Goal: Task Accomplishment & Management: Use online tool/utility

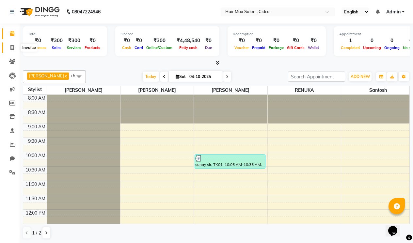
scroll to position [33, 0]
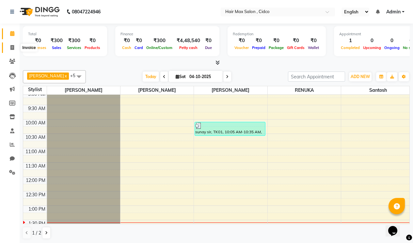
click at [12, 47] on icon at bounding box center [12, 47] width 4 height 5
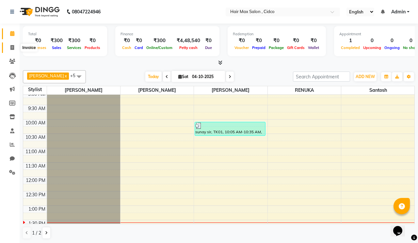
select select "7580"
select select "service"
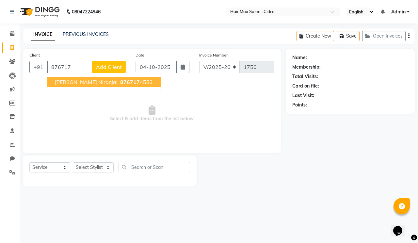
click at [69, 82] on span "[PERSON_NAME] niranjal" at bounding box center [86, 82] width 63 height 7
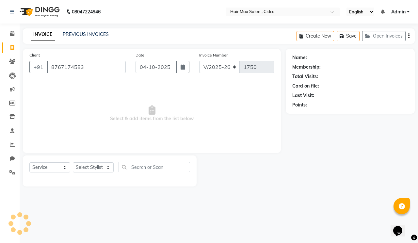
type input "8767174583"
select select "1: Object"
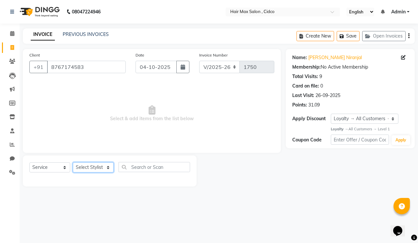
click at [89, 164] on select "Select Stylist [PERSON_NAME] [PERSON_NAME] RENUKA [PERSON_NAME] [PERSON_NAME]" at bounding box center [93, 167] width 41 height 10
select select "69945"
click at [73, 162] on select "Select Stylist [PERSON_NAME] [PERSON_NAME] RENUKA [PERSON_NAME] [PERSON_NAME]" at bounding box center [93, 167] width 41 height 10
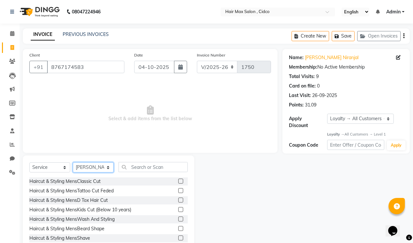
scroll to position [19, 0]
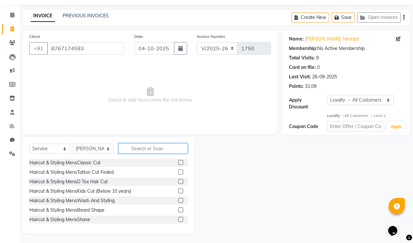
click at [165, 148] on input "text" at bounding box center [152, 148] width 69 height 10
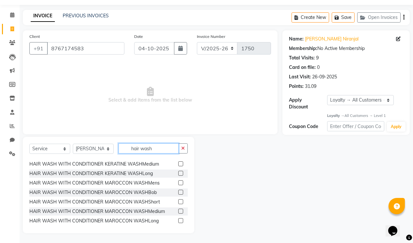
scroll to position [105, 0]
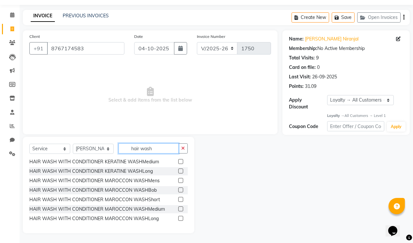
type input "hair wash"
click at [178, 217] on label at bounding box center [180, 218] width 5 height 5
click at [178, 217] on input "checkbox" at bounding box center [180, 218] width 4 height 4
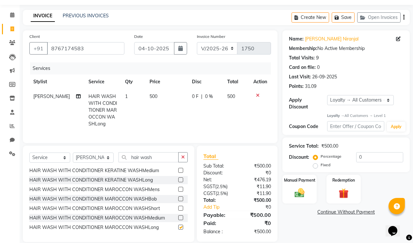
checkbox input "false"
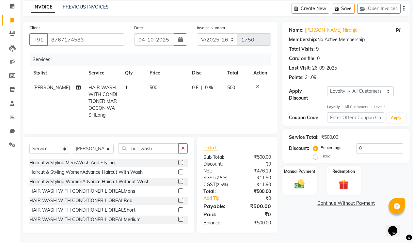
scroll to position [0, 0]
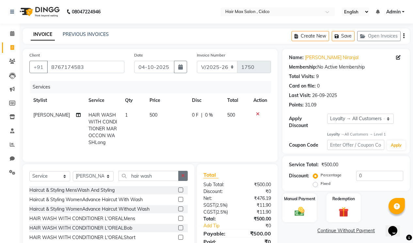
click at [185, 178] on button "button" at bounding box center [182, 176] width 9 height 10
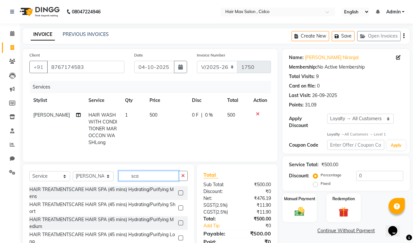
type input "sca"
click at [178, 195] on label at bounding box center [180, 192] width 5 height 5
click at [178, 195] on input "checkbox" at bounding box center [180, 193] width 4 height 4
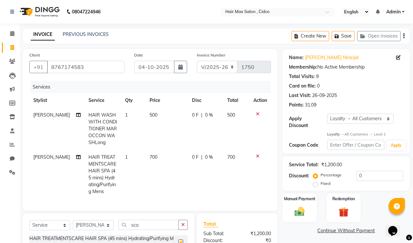
checkbox input "false"
click at [258, 114] on icon at bounding box center [258, 114] width 4 height 5
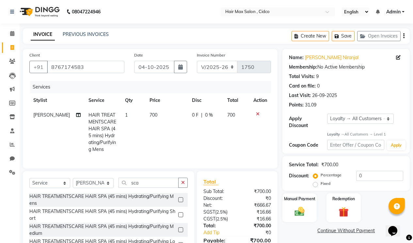
click at [159, 114] on td "700" at bounding box center [167, 132] width 42 height 49
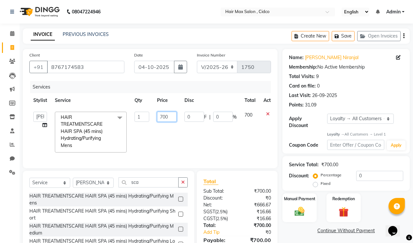
click at [163, 116] on input "700" at bounding box center [167, 117] width 20 height 10
click at [266, 114] on div at bounding box center [270, 114] width 14 height 5
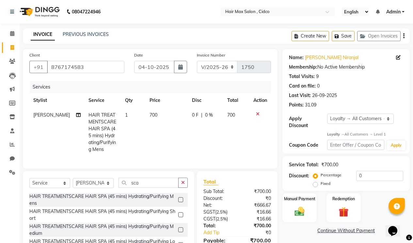
click at [259, 116] on icon at bounding box center [258, 114] width 4 height 5
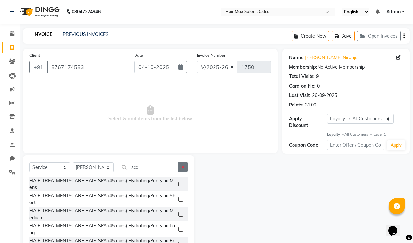
click at [183, 164] on button "button" at bounding box center [182, 167] width 9 height 10
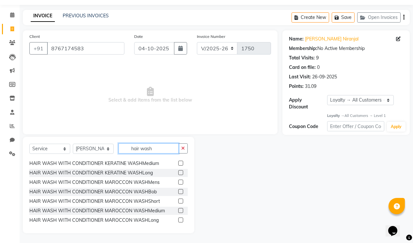
scroll to position [105, 0]
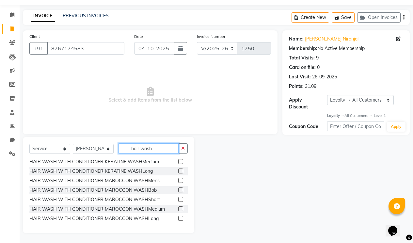
type input "hair wash"
click at [178, 218] on label at bounding box center [180, 218] width 5 height 5
click at [178, 218] on input "checkbox" at bounding box center [180, 218] width 4 height 4
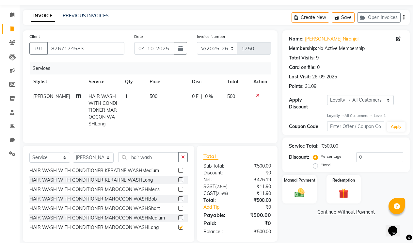
checkbox input "false"
click at [168, 98] on td "500" at bounding box center [167, 110] width 42 height 42
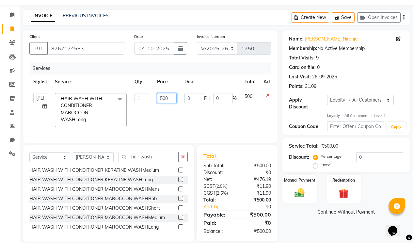
click at [166, 96] on input "500" at bounding box center [167, 98] width 20 height 10
type input "750"
click at [201, 113] on td "0 F | 0 %" at bounding box center [210, 110] width 60 height 42
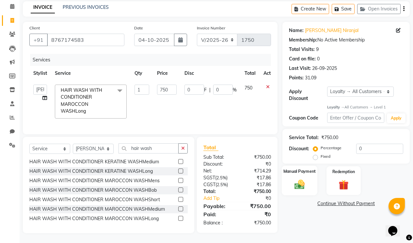
click at [307, 178] on img at bounding box center [299, 184] width 17 height 12
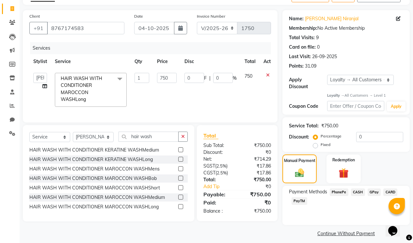
click at [339, 188] on span "PhonePe" at bounding box center [339, 192] width 19 height 8
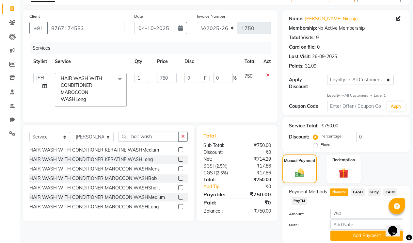
scroll to position [57, 0]
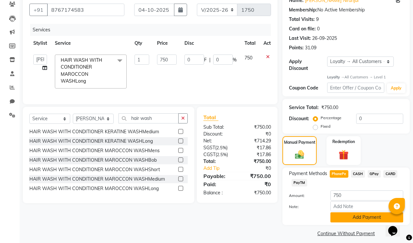
click at [358, 212] on button "Add Payment" at bounding box center [366, 217] width 73 height 10
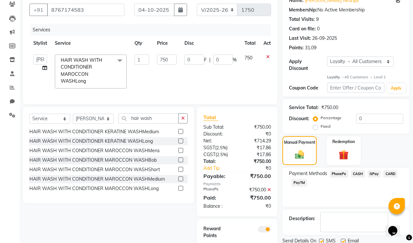
scroll to position [91, 0]
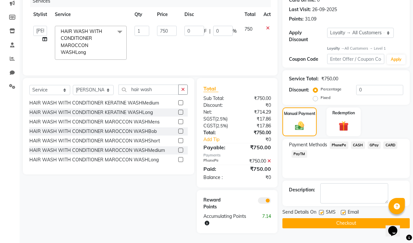
click at [343, 210] on label at bounding box center [343, 212] width 5 height 5
click at [343, 210] on input "checkbox" at bounding box center [343, 212] width 4 height 4
checkbox input "false"
click at [322, 210] on label at bounding box center [321, 212] width 5 height 5
click at [322, 210] on input "checkbox" at bounding box center [321, 212] width 4 height 4
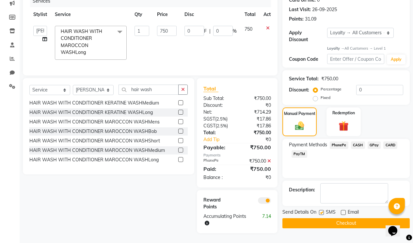
checkbox input "false"
click at [324, 218] on button "Checkout" at bounding box center [345, 223] width 127 height 10
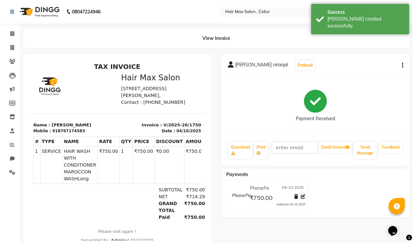
select select "7580"
select select "service"
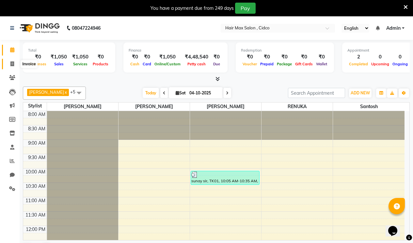
click at [10, 66] on icon at bounding box center [12, 63] width 4 height 5
select select "service"
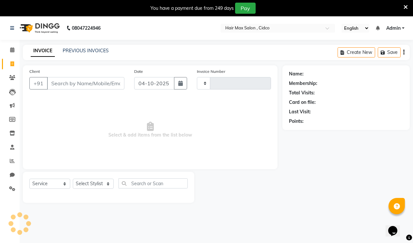
type input "1751"
select select "7580"
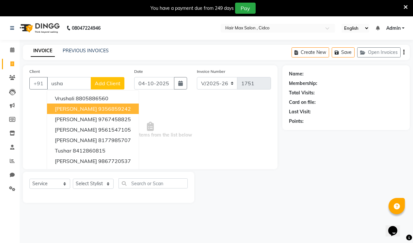
drag, startPoint x: 114, startPoint y: 110, endPoint x: 130, endPoint y: 109, distance: 16.0
click at [115, 109] on ngb-highlight "9356859242" at bounding box center [114, 108] width 33 height 7
type input "9356859242"
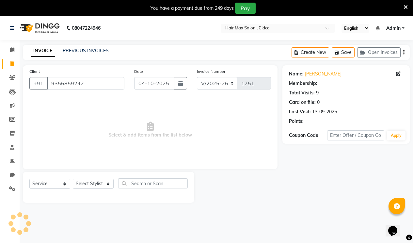
select select "1: Object"
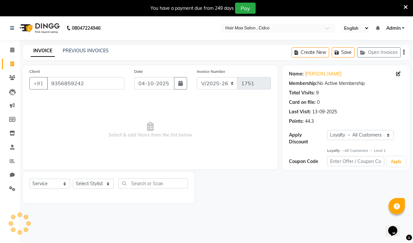
scroll to position [16, 0]
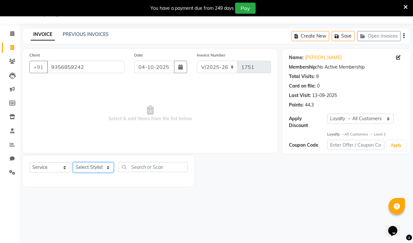
click at [101, 164] on select "Select Stylist [PERSON_NAME] [PERSON_NAME] RENUKA [PERSON_NAME] [PERSON_NAME]" at bounding box center [93, 167] width 41 height 10
select select "69941"
click at [73, 162] on select "Select Stylist [PERSON_NAME] [PERSON_NAME] RENUKA [PERSON_NAME] [PERSON_NAME]" at bounding box center [93, 167] width 41 height 10
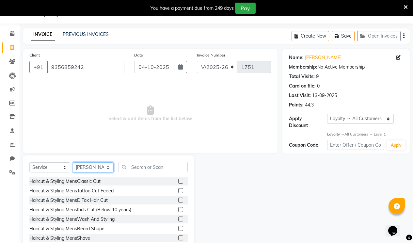
scroll to position [35, 0]
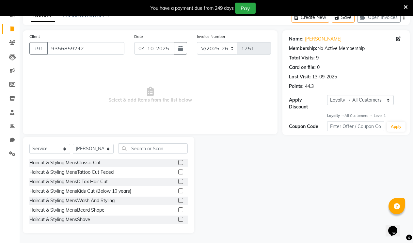
click at [178, 189] on label at bounding box center [180, 190] width 5 height 5
click at [178, 189] on input "checkbox" at bounding box center [180, 191] width 4 height 4
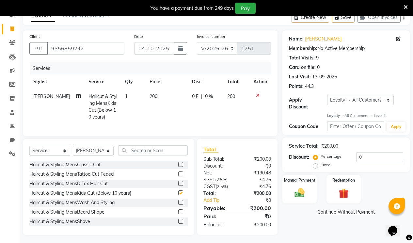
checkbox input "false"
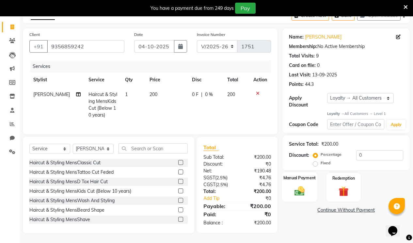
click at [309, 176] on div "Manual Payment" at bounding box center [300, 187] width 36 height 30
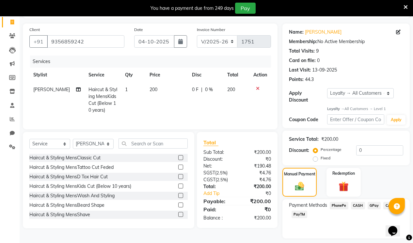
scroll to position [55, 0]
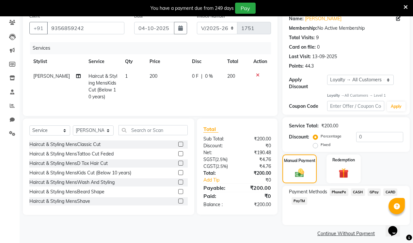
click at [356, 188] on span "CASH" at bounding box center [358, 192] width 14 height 8
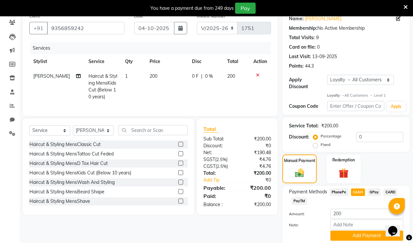
scroll to position [73, 0]
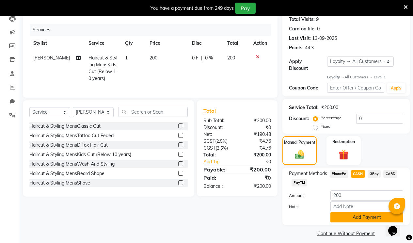
click at [354, 212] on button "Add Payment" at bounding box center [366, 217] width 73 height 10
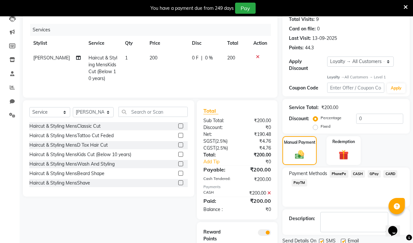
scroll to position [110, 0]
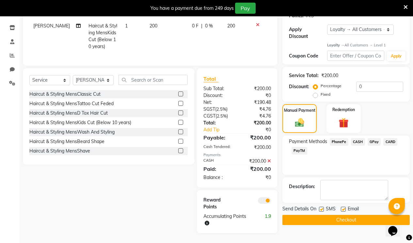
click at [344, 207] on label at bounding box center [343, 209] width 5 height 5
click at [344, 207] on input "checkbox" at bounding box center [343, 209] width 4 height 4
checkbox input "false"
drag, startPoint x: 322, startPoint y: 200, endPoint x: 323, endPoint y: 205, distance: 5.3
click at [322, 207] on label at bounding box center [321, 209] width 5 height 5
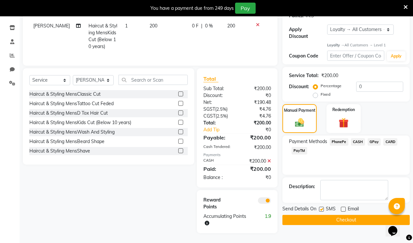
click at [322, 207] on input "checkbox" at bounding box center [321, 209] width 4 height 4
checkbox input "false"
click at [324, 215] on button "Checkout" at bounding box center [345, 220] width 127 height 10
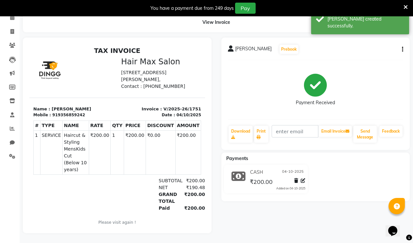
scroll to position [16, 0]
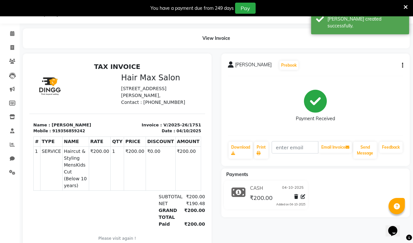
select select "7580"
select select "service"
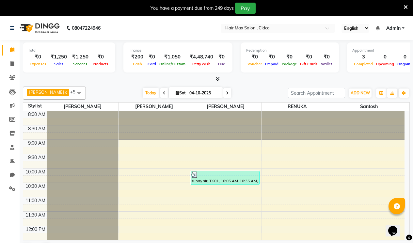
click at [404, 7] on icon at bounding box center [405, 7] width 4 height 6
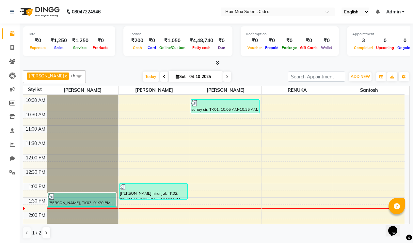
scroll to position [98, 0]
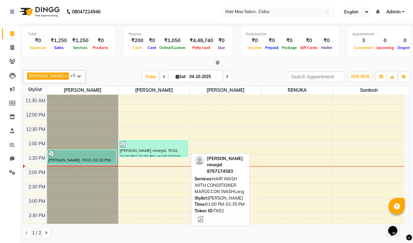
click at [146, 149] on div "[PERSON_NAME] niranjal, TK02, 01:00 PM-01:35 PM, HAIR WASH WITH CONDITIONER MAR…" at bounding box center [153, 149] width 68 height 16
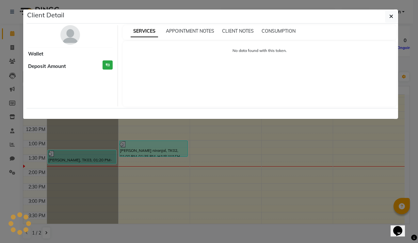
select select "3"
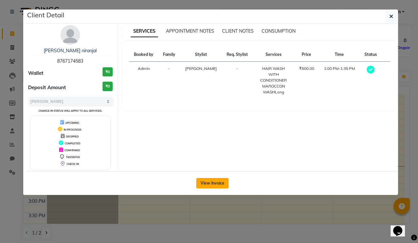
click at [200, 180] on button "View Invoice" at bounding box center [212, 183] width 32 height 10
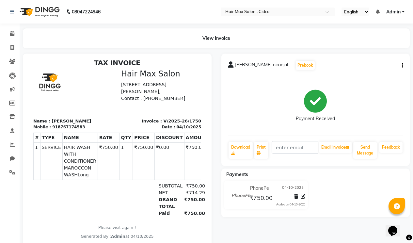
scroll to position [5, 0]
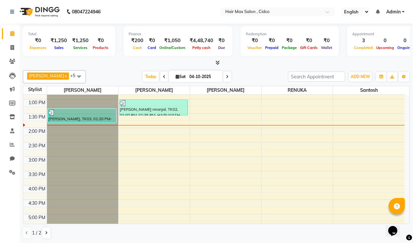
scroll to position [98, 0]
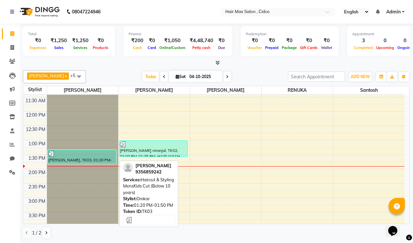
click at [76, 158] on div "[PERSON_NAME], TK03, 01:20 PM-01:50 PM, Haircut & Styling MensKids Cut (Below 1…" at bounding box center [82, 156] width 68 height 13
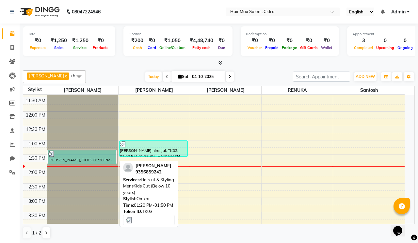
select select "3"
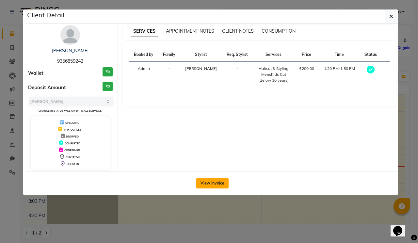
click at [209, 186] on button "View Invoice" at bounding box center [212, 183] width 32 height 10
